Goal: Task Accomplishment & Management: Complete application form

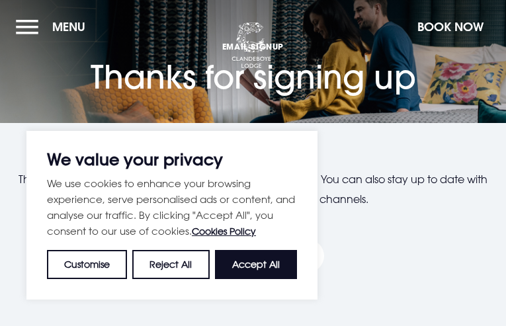
type input "RjJCmOEdoNGrRhXC"
type input "[EMAIL_ADDRESS][DOMAIN_NAME]"
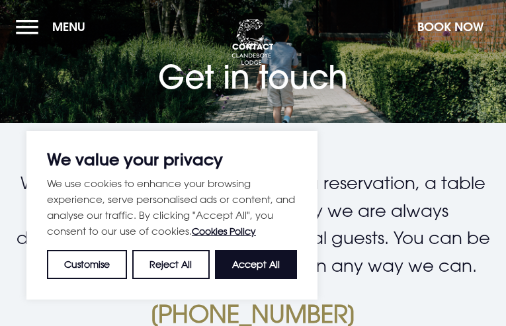
type input "qkLQcqfnPe"
type input "[EMAIL_ADDRESS][DOMAIN_NAME]"
type input "JUIaIPWx"
type input "AxcYQJFzWSBK"
type input "5279181820"
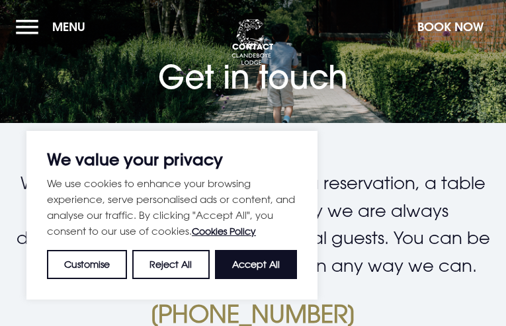
type input "[EMAIL_ADDRESS][DOMAIN_NAME]"
checkbox input "false"
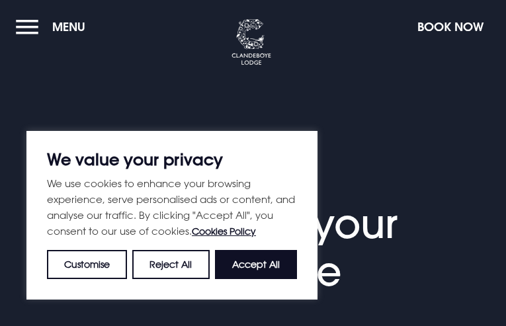
type input "dpxttpSJpvuIV"
type input "[EMAIL_ADDRESS][DOMAIN_NAME]"
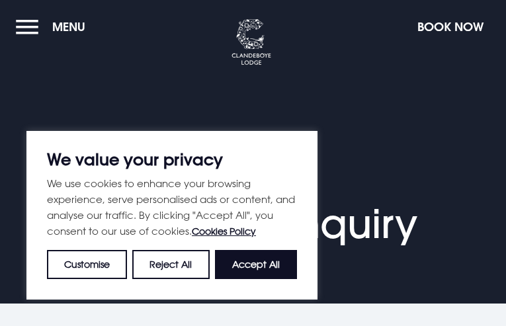
select select "9"
type input "vtMpuHSVzBalPHve"
type input "[EMAIL_ADDRESS][DOMAIN_NAME]"
type input "rBDdSoRyl"
type input "EMwICVRASleBfl"
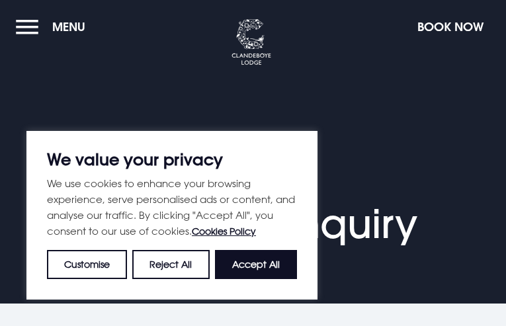
type input "5000397020"
type input "[EMAIL_ADDRESS][DOMAIN_NAME]"
type input "MgtOOAPd"
type input "cuuVWviJtklTqLoi"
type input "hOEEsQKjbNi"
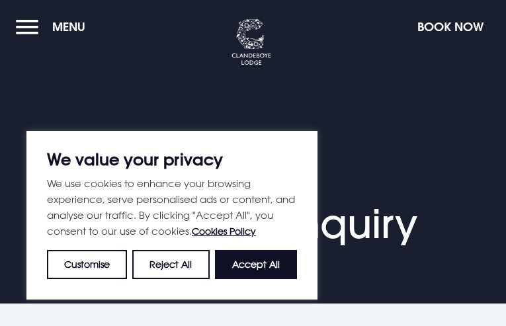
checkbox input "false"
select select "9"
type input "hkdfILTxPuj"
type input "[EMAIL_ADDRESS][DOMAIN_NAME]"
type input "rjxsIidXOAcY"
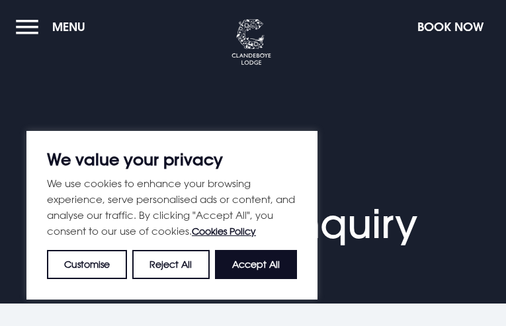
type input "gmAfhWhrXlUkLp"
type input "5076485248"
type input "[EMAIL_ADDRESS][DOMAIN_NAME]"
type input "ROiFfrYYAcYZz"
type input "kSkpxEhEEDG"
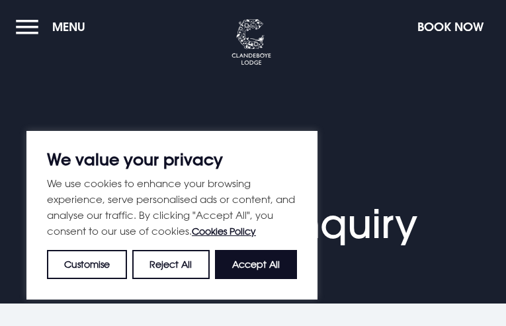
type input "diBPWXMqZDXUHJ"
